Goal: Find specific page/section: Find specific page/section

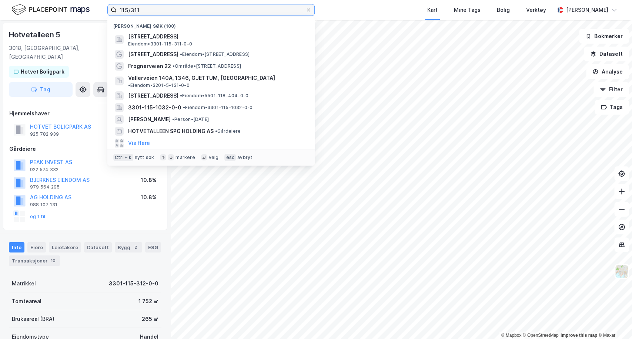
drag, startPoint x: 157, startPoint y: 7, endPoint x: 102, endPoint y: 9, distance: 54.8
click at [102, 9] on div "115/311 Nylige søk (100) [STREET_ADDRESS], DRAMMEN Eiendom • 3301-115-311-0-0 A…" at bounding box center [316, 10] width 632 height 20
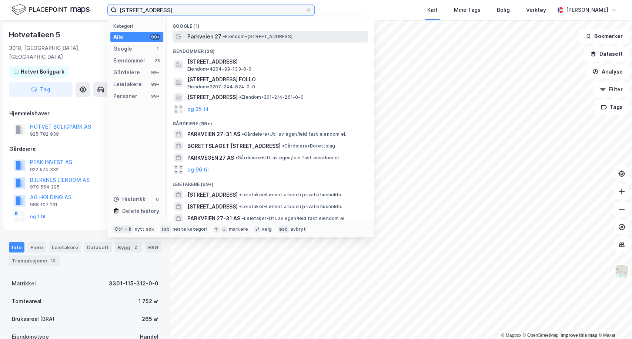
type input "[STREET_ADDRESS]"
click at [195, 33] on span "Parkveien 27" at bounding box center [204, 36] width 34 height 9
